Goal: Task Accomplishment & Management: Manage account settings

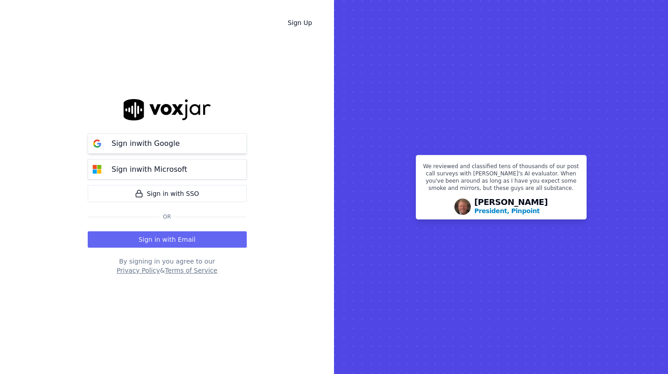
click at [181, 140] on button "Sign in with Google" at bounding box center [167, 143] width 159 height 20
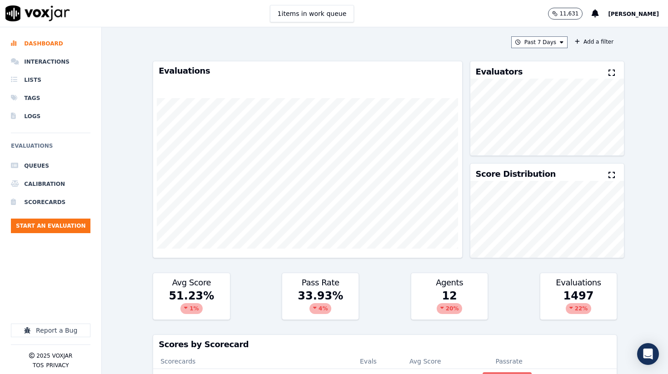
drag, startPoint x: 442, startPoint y: 54, endPoint x: 450, endPoint y: 53, distance: 8.7
click at [442, 54] on div "Past 7 Days Add a filter Evaluations Evaluators Score Distribution Avg Score 51…" at bounding box center [385, 200] width 472 height 347
click at [548, 46] on button "Past 7 Days" at bounding box center [539, 42] width 56 height 12
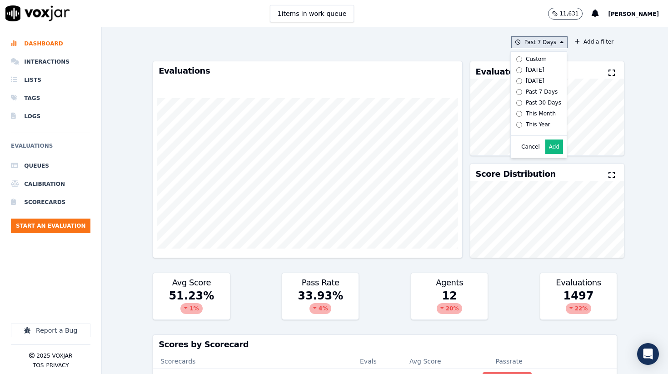
click at [527, 125] on label "This Year" at bounding box center [537, 124] width 49 height 11
click at [556, 148] on button "Add" at bounding box center [554, 147] width 18 height 15
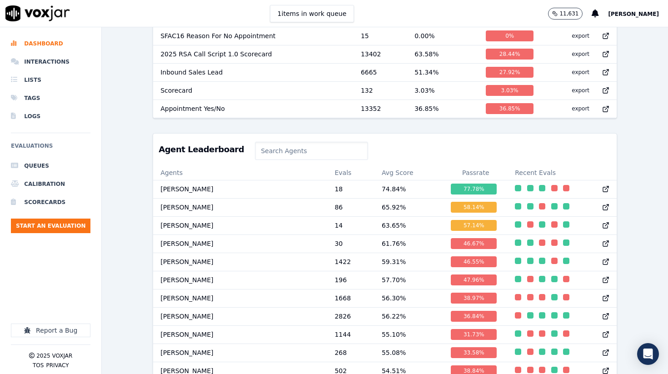
scroll to position [343, 0]
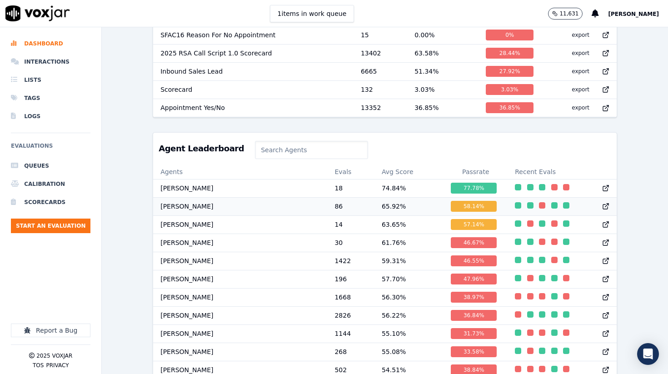
click at [304, 206] on td "[PERSON_NAME]" at bounding box center [240, 206] width 174 height 18
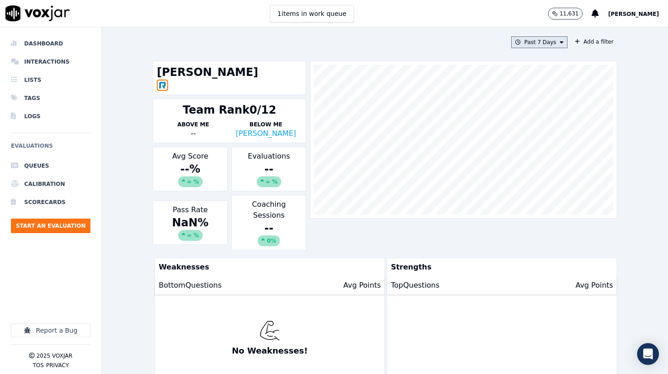
click at [551, 43] on button "Past 7 Days" at bounding box center [539, 42] width 56 height 12
click at [529, 127] on div "This Year" at bounding box center [538, 124] width 25 height 7
click at [557, 152] on button "Add" at bounding box center [554, 147] width 18 height 15
